Goal: Find contact information: Find contact information

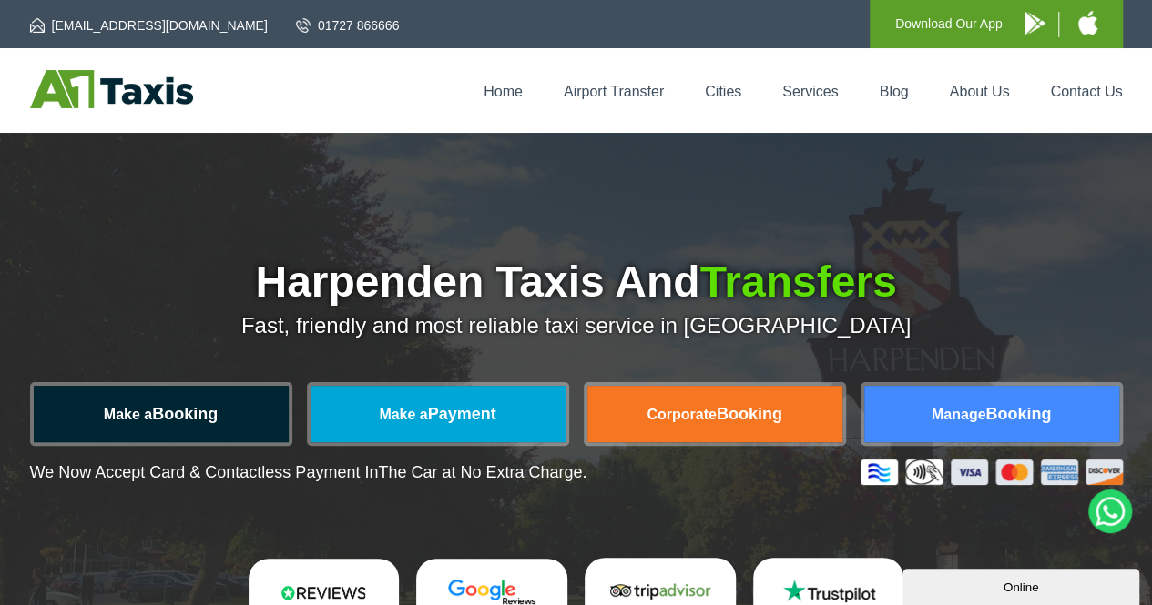
click at [187, 421] on link "Make a Booking" at bounding box center [161, 414] width 255 height 56
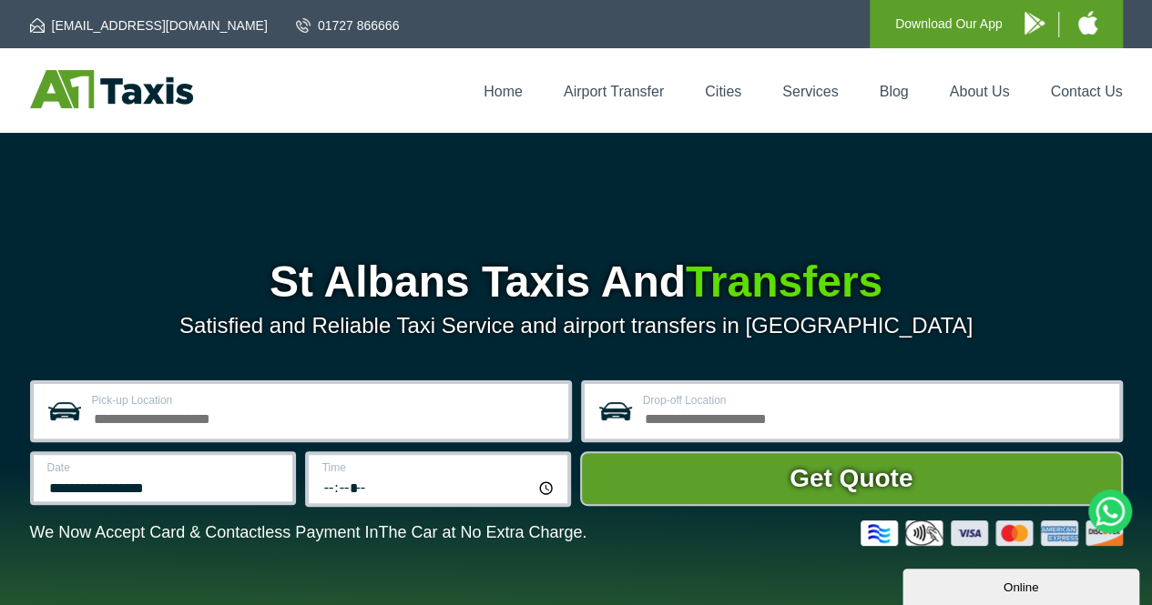
scroll to position [182, 0]
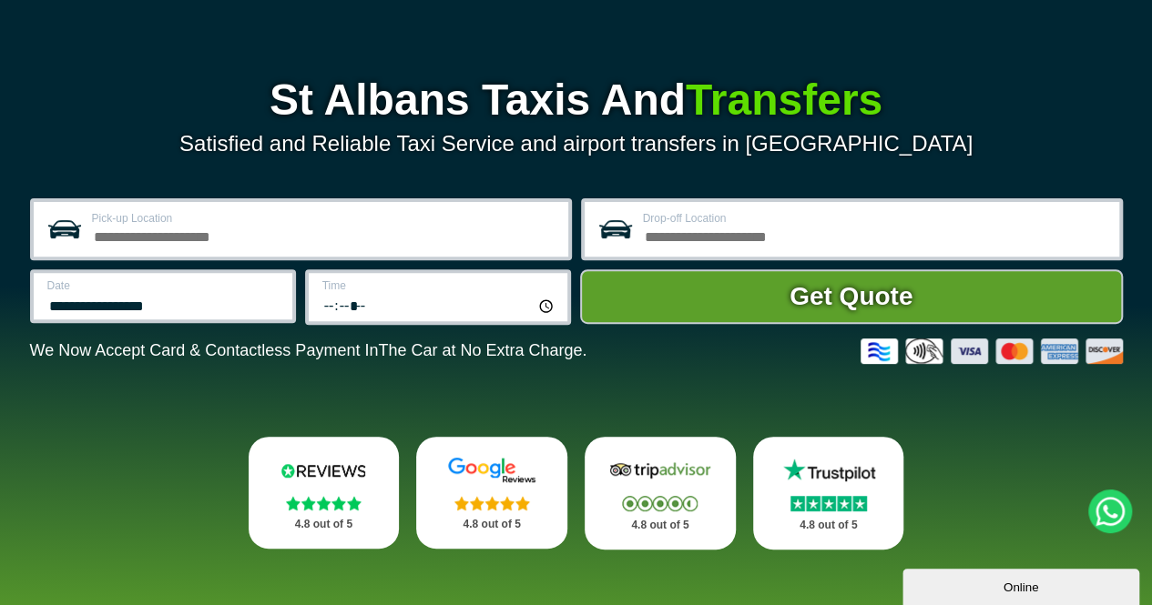
click at [1013, 583] on div "Online" at bounding box center [1020, 588] width 209 height 14
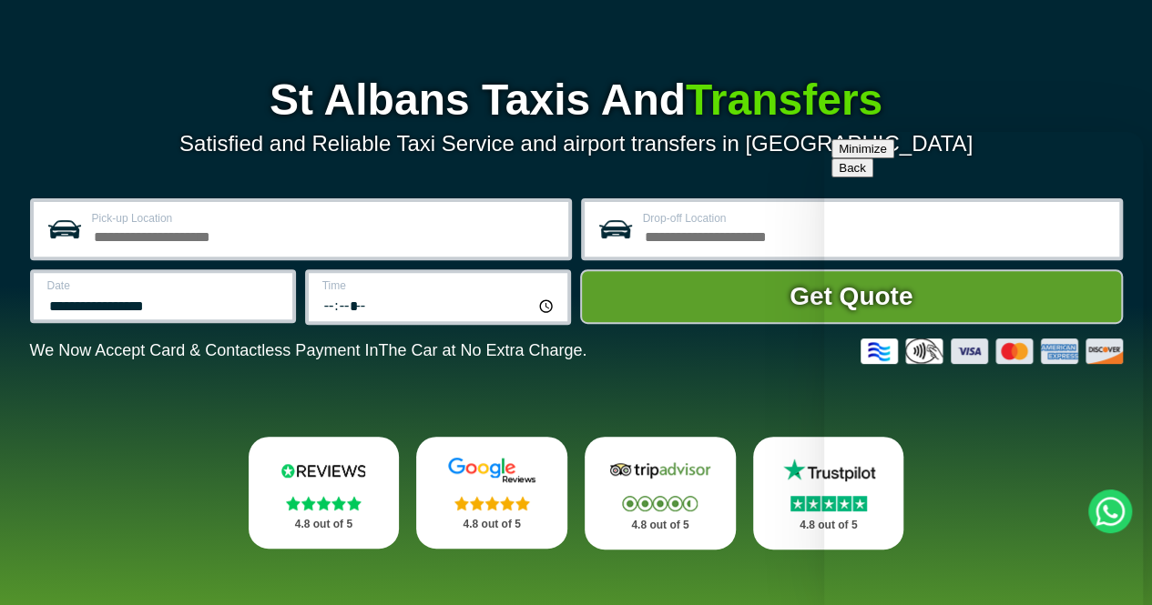
click at [894, 158] on button "Minimize" at bounding box center [862, 148] width 63 height 19
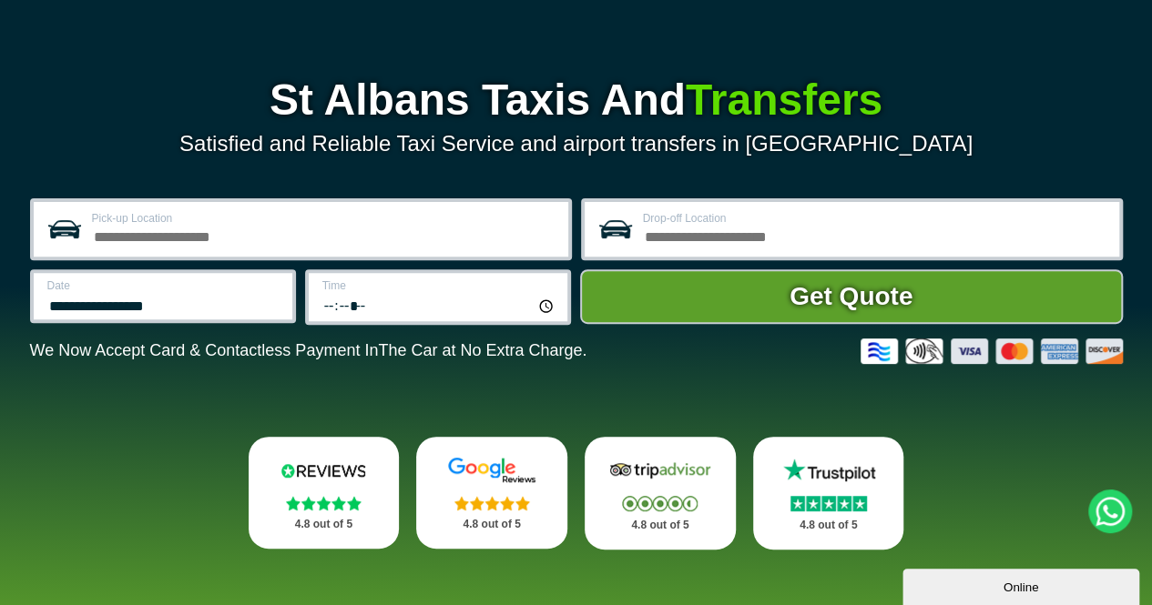
scroll to position [0, 0]
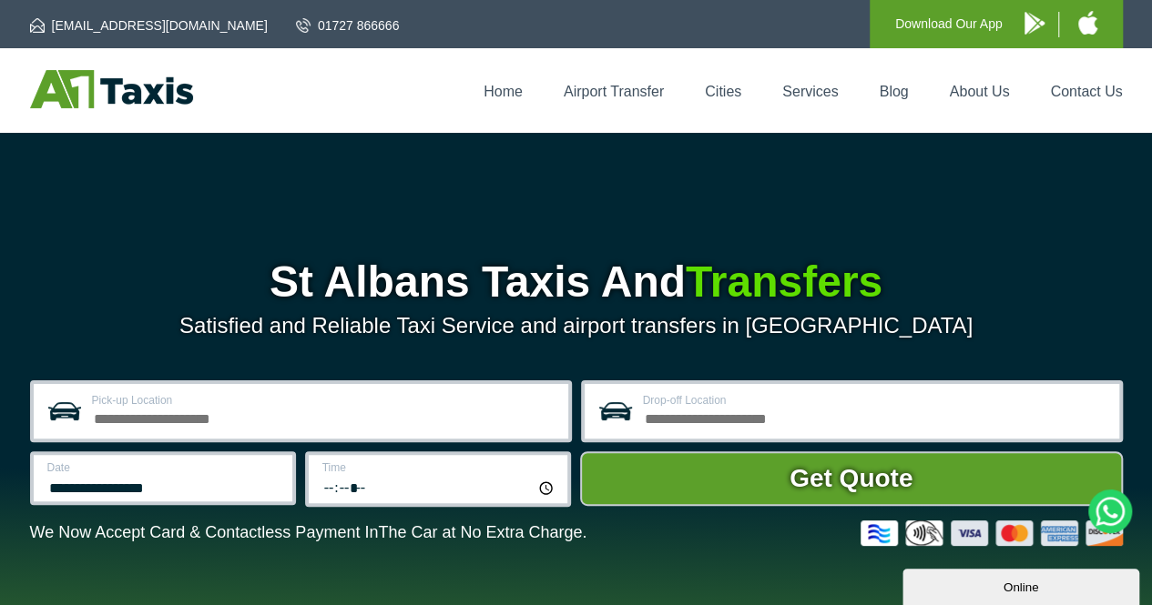
click at [63, 245] on div "**********" at bounding box center [576, 478] width 1152 height 690
click at [1081, 86] on link "Contact Us" at bounding box center [1086, 91] width 72 height 15
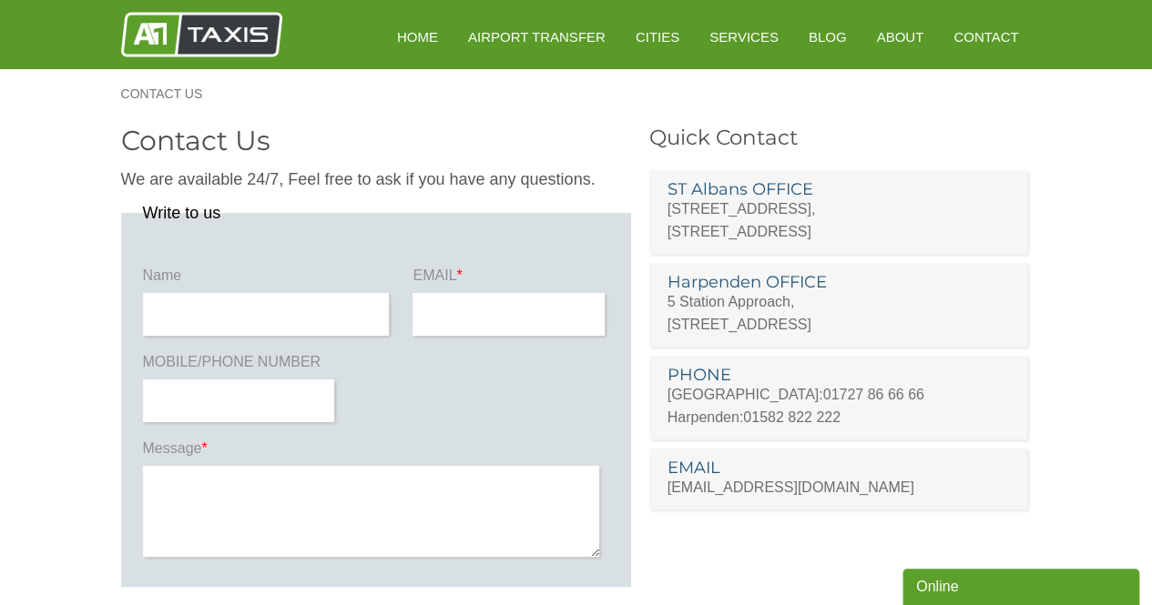
click at [946, 411] on p "Harpenden: 01582 822 222" at bounding box center [838, 417] width 342 height 23
click at [1072, 391] on section "Contact Us We are available 24/7, Feel free to ask if you have any questions. W…" at bounding box center [576, 470] width 1152 height 705
drag, startPoint x: 954, startPoint y: 306, endPoint x: 950, endPoint y: 228, distance: 77.5
click at [950, 228] on ul "ST Albans OFFICE [STREET_ADDRESS] Harpenden OFFICE [STREET_ADDRESS] [GEOGRAPHIC…" at bounding box center [840, 333] width 382 height 352
click at [985, 350] on ul "ST Albans OFFICE [STREET_ADDRESS] Harpenden OFFICE [STREET_ADDRESS] [GEOGRAPHIC…" at bounding box center [840, 333] width 382 height 352
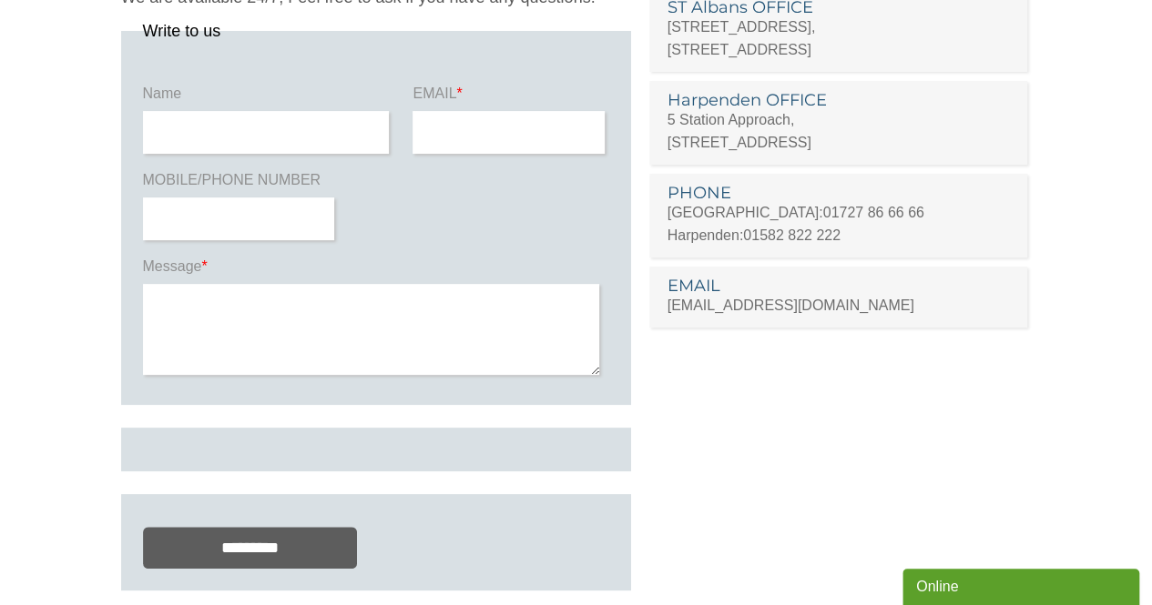
scroll to position [273, 0]
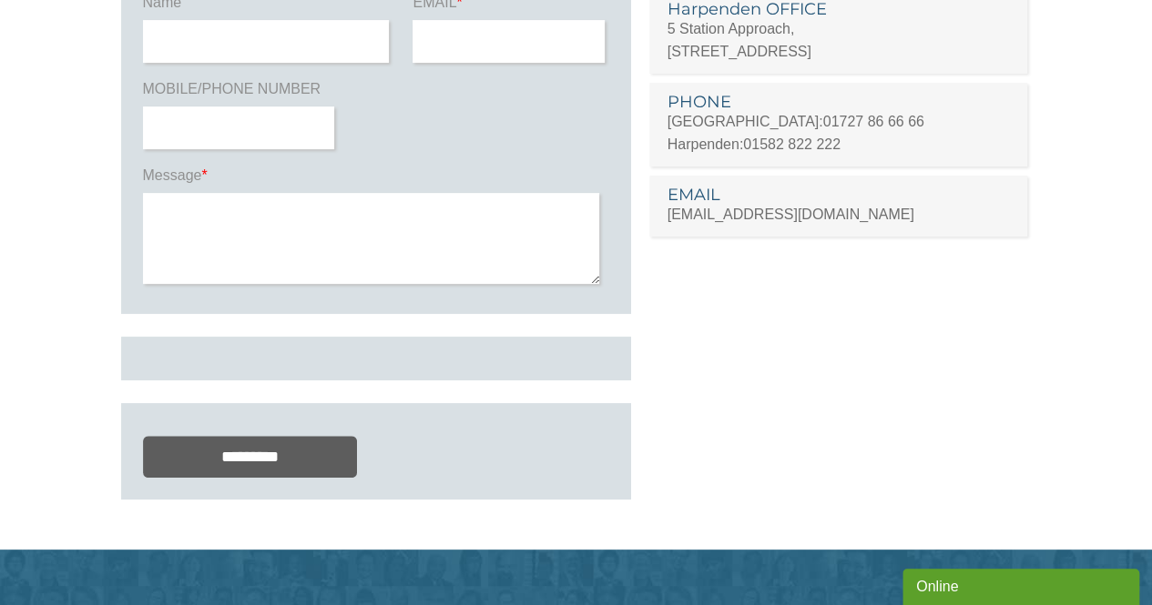
click at [1073, 247] on section "Contact Us We are available 24/7, Feel free to ask if you have any questions. W…" at bounding box center [576, 197] width 1152 height 705
click at [1088, 270] on section "Contact Us We are available 24/7, Feel free to ask if you have any questions. W…" at bounding box center [576, 197] width 1152 height 705
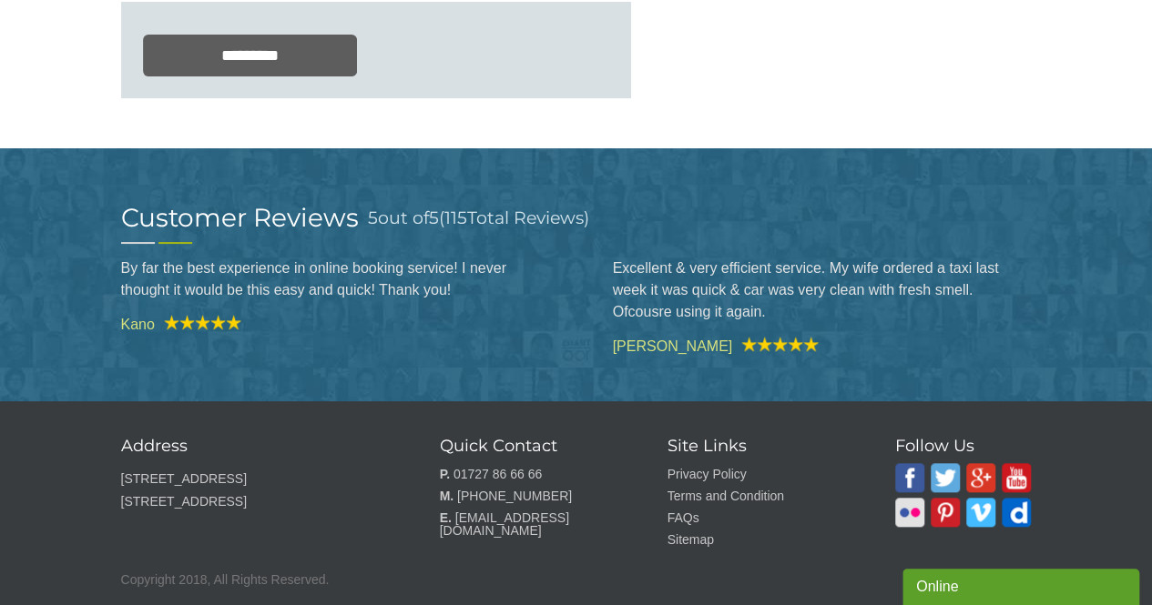
scroll to position [739, 0]
